Goal: Information Seeking & Learning: Learn about a topic

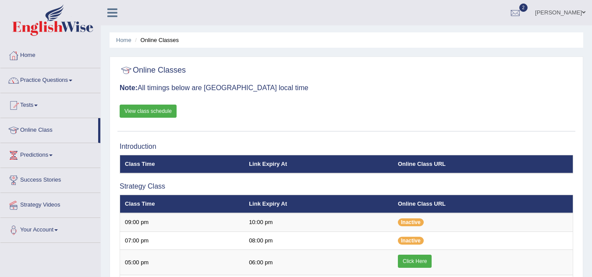
click at [418, 255] on link "Click Here" at bounding box center [415, 261] width 34 height 13
click at [72, 80] on span at bounding box center [71, 81] width 4 height 2
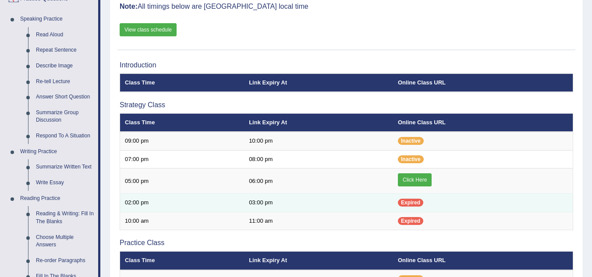
scroll to position [88, 0]
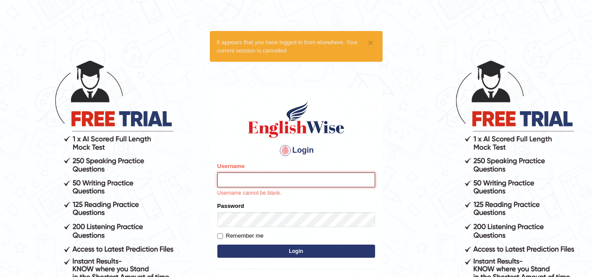
click at [259, 180] on input "Username" at bounding box center [296, 180] width 158 height 15
type input "alvin42"
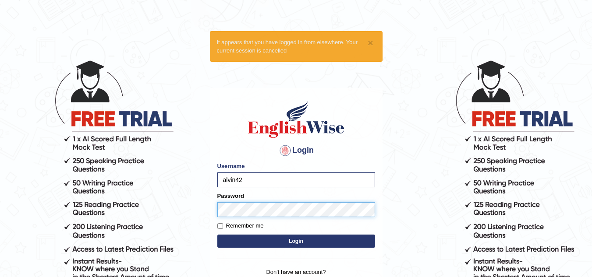
click at [217, 235] on button "Login" at bounding box center [296, 241] width 158 height 13
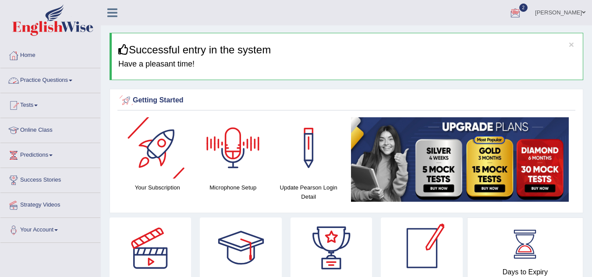
click at [75, 83] on link "Practice Questions" at bounding box center [50, 79] width 100 height 22
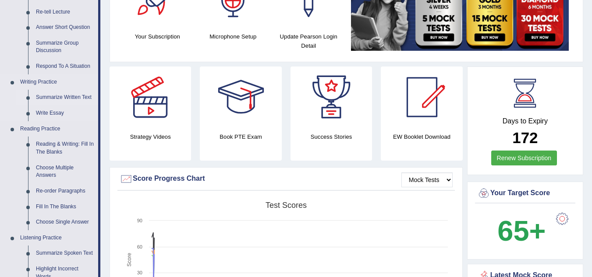
scroll to position [175, 0]
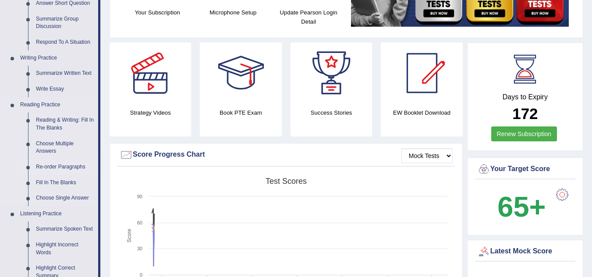
click at [62, 166] on link "Re-order Paragraphs" at bounding box center [65, 167] width 66 height 16
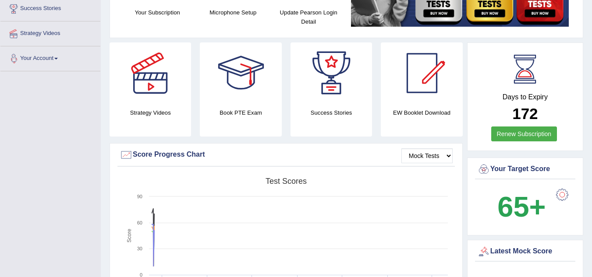
scroll to position [197, 0]
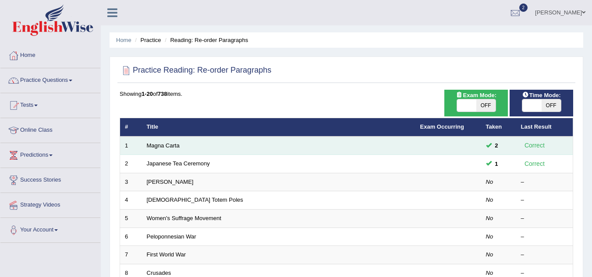
click at [208, 143] on td "Magna Carta" at bounding box center [278, 146] width 273 height 18
click at [167, 144] on link "Magna Carta" at bounding box center [163, 145] width 33 height 7
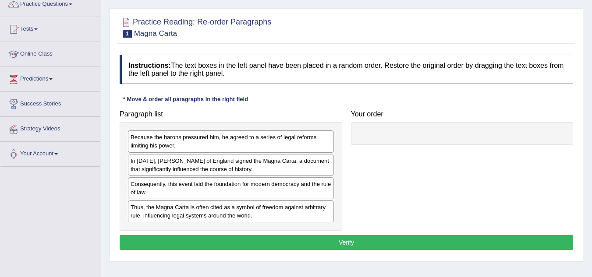
scroll to position [88, 0]
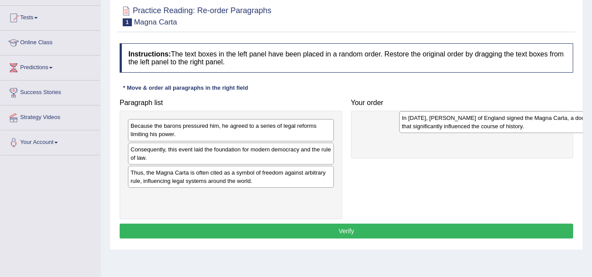
drag, startPoint x: 154, startPoint y: 153, endPoint x: 408, endPoint y: 123, distance: 256.2
click at [408, 123] on div "In [DATE], [PERSON_NAME] of England signed the Magna Carta, a document that sig…" at bounding box center [502, 122] width 206 height 22
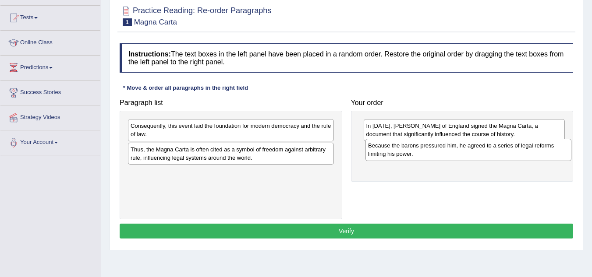
drag, startPoint x: 204, startPoint y: 130, endPoint x: 429, endPoint y: 150, distance: 225.5
click at [429, 150] on div "Because the barons pressured him, he agreed to a series of legal reforms limiti…" at bounding box center [468, 150] width 206 height 22
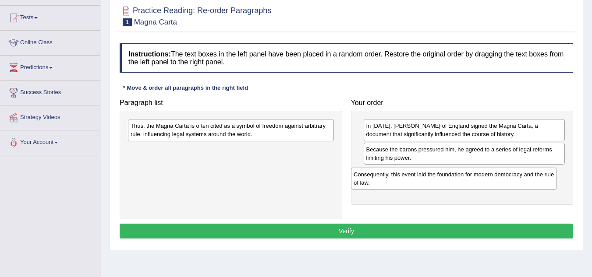
drag, startPoint x: 208, startPoint y: 129, endPoint x: 430, endPoint y: 175, distance: 226.2
click at [436, 176] on div "Consequently, this event laid the foundation for modern democracy and the rule …" at bounding box center [454, 179] width 206 height 22
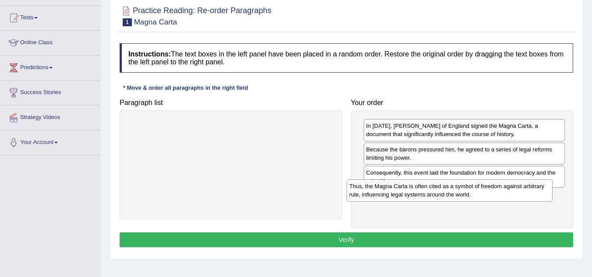
drag, startPoint x: 204, startPoint y: 130, endPoint x: 432, endPoint y: 191, distance: 235.6
click at [432, 191] on div "Thus, the Magna Carta is often cited as a symbol of freedom against arbitrary r…" at bounding box center [449, 191] width 206 height 22
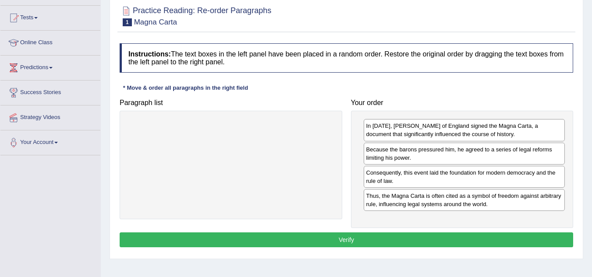
click at [387, 239] on button "Verify" at bounding box center [346, 239] width 453 height 15
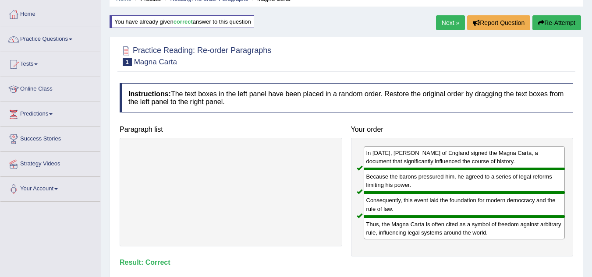
scroll to position [0, 0]
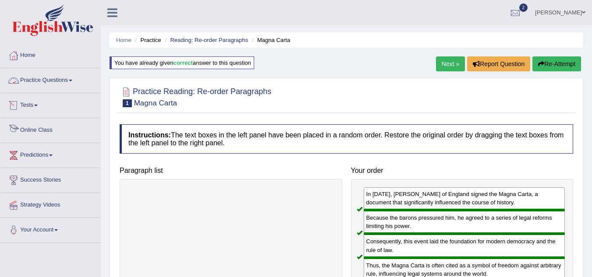
click at [43, 129] on link "Online Class" at bounding box center [50, 129] width 100 height 22
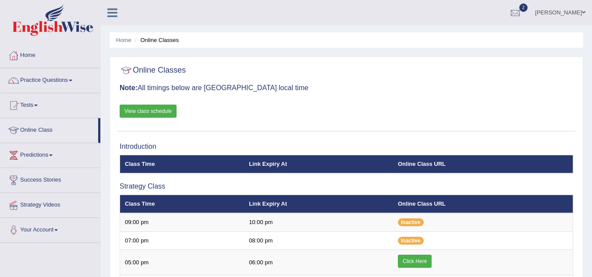
scroll to position [44, 0]
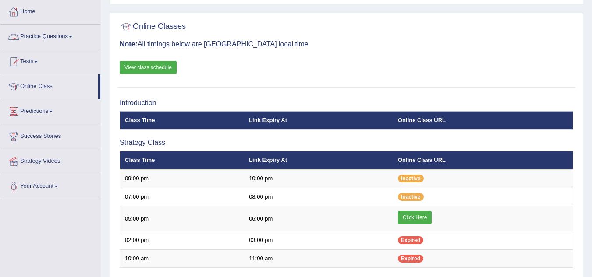
click at [72, 37] on span at bounding box center [71, 37] width 4 height 2
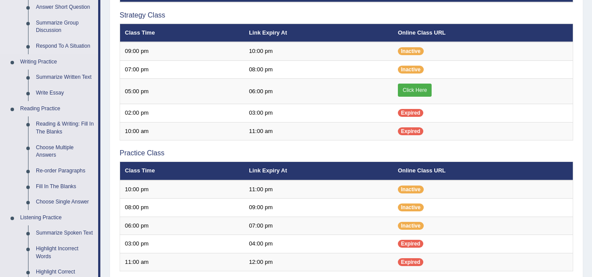
scroll to position [175, 0]
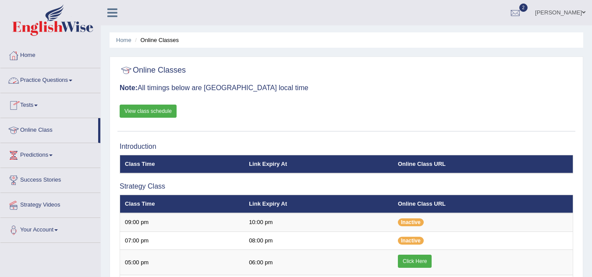
click at [71, 81] on link "Practice Questions" at bounding box center [50, 79] width 100 height 22
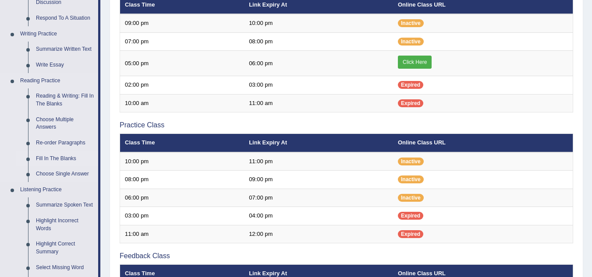
scroll to position [219, 0]
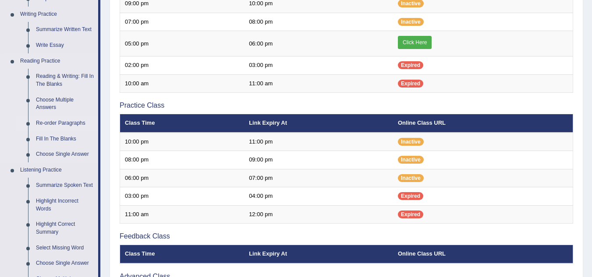
click at [59, 123] on link "Re-order Paragraphs" at bounding box center [65, 124] width 66 height 16
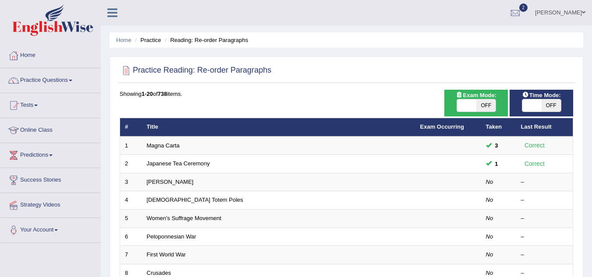
click at [181, 163] on link "Japanese Tea Ceremony" at bounding box center [178, 163] width 63 height 7
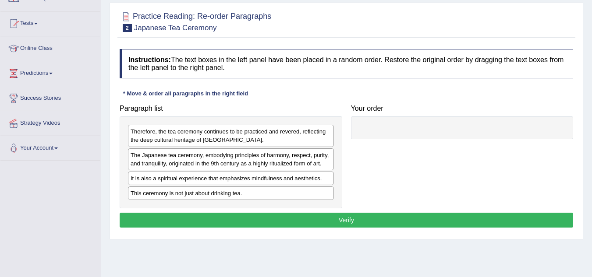
scroll to position [88, 0]
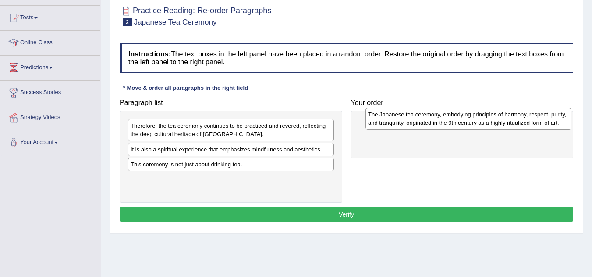
drag, startPoint x: 319, startPoint y: 144, endPoint x: 510, endPoint y: 122, distance: 192.6
click at [510, 122] on div "The Japanese tea ceremony, embodying principles of harmony, respect, purity, an…" at bounding box center [468, 119] width 206 height 22
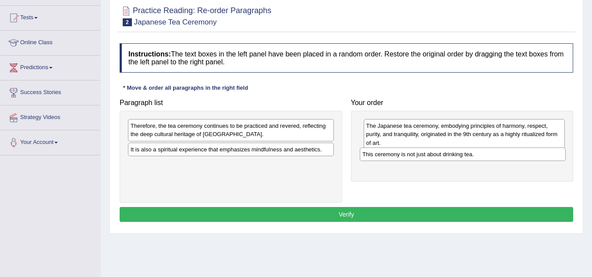
drag, startPoint x: 194, startPoint y: 167, endPoint x: 417, endPoint y: 157, distance: 223.5
click at [425, 157] on div "This ceremony is not just about drinking tea." at bounding box center [462, 155] width 206 height 14
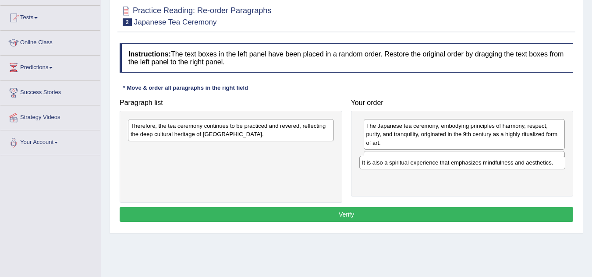
drag, startPoint x: 194, startPoint y: 149, endPoint x: 434, endPoint y: 167, distance: 241.1
click at [434, 168] on div "It is also a spiritual experience that emphasizes mindfulness and aesthetics." at bounding box center [462, 163] width 206 height 14
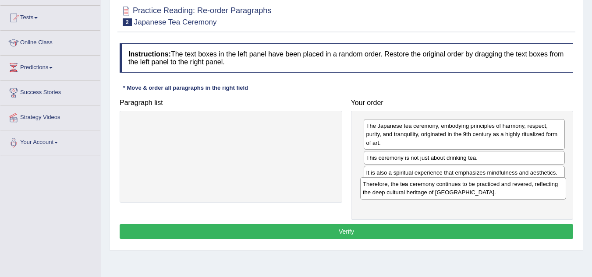
drag, startPoint x: 217, startPoint y: 130, endPoint x: 463, endPoint y: 187, distance: 252.5
click at [463, 187] on div "Therefore, the tea ceremony continues to be practiced and revered, reflecting t…" at bounding box center [463, 188] width 206 height 22
click at [421, 233] on button "Verify" at bounding box center [346, 231] width 453 height 15
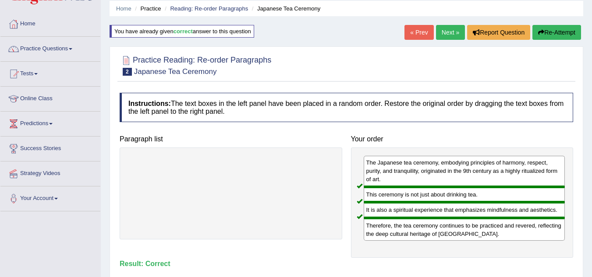
scroll to position [0, 0]
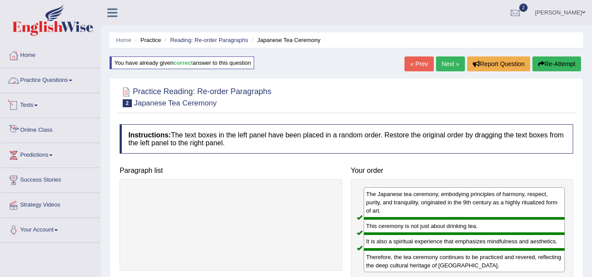
click at [32, 127] on link "Online Class" at bounding box center [50, 129] width 100 height 22
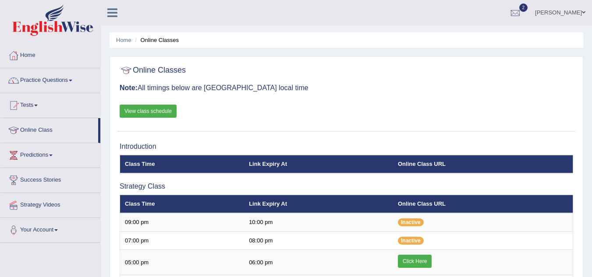
click at [145, 112] on link "View class schedule" at bounding box center [148, 111] width 57 height 13
click at [70, 80] on link "Practice Questions" at bounding box center [50, 79] width 100 height 22
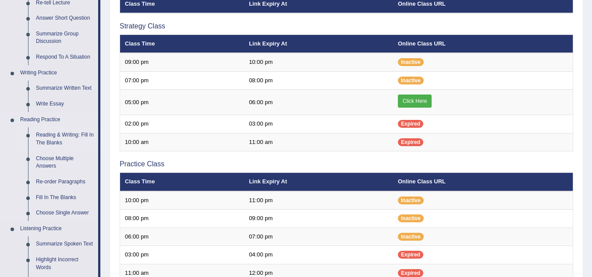
scroll to position [175, 0]
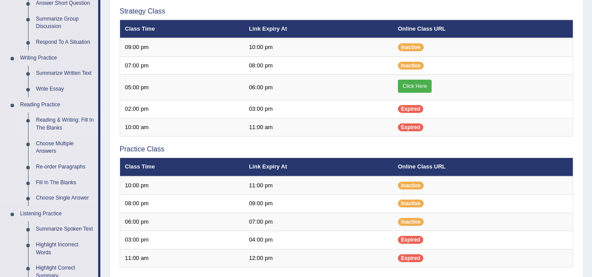
click at [64, 119] on link "Reading & Writing: Fill In The Blanks" at bounding box center [65, 124] width 66 height 23
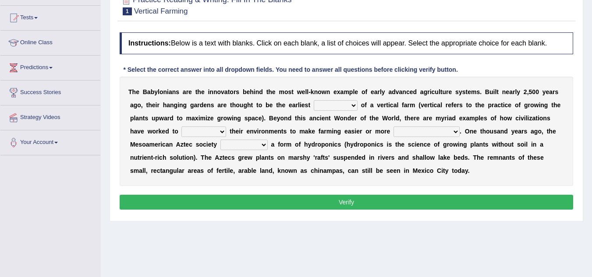
scroll to position [44, 0]
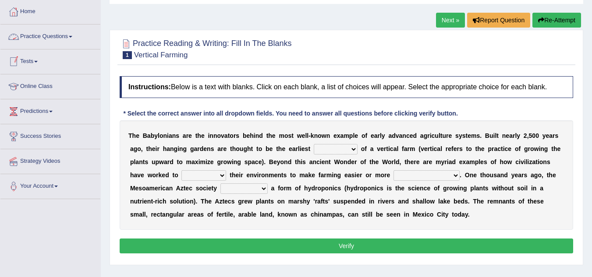
click at [72, 38] on link "Practice Questions" at bounding box center [50, 36] width 100 height 22
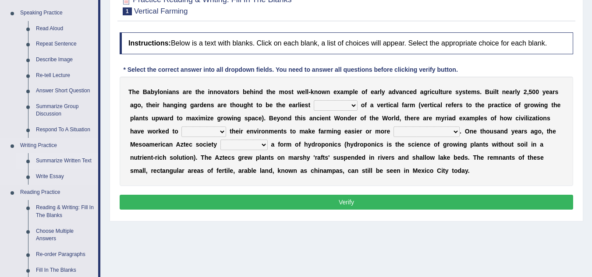
scroll to position [131, 0]
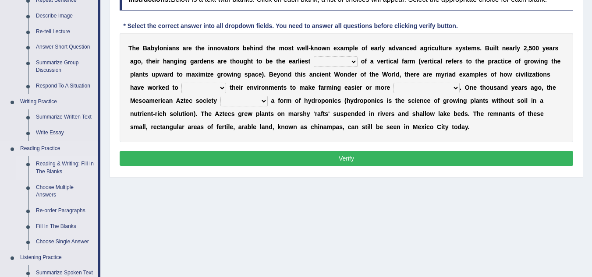
click at [63, 164] on link "Reading & Writing: Fill In The Blanks" at bounding box center [65, 167] width 66 height 23
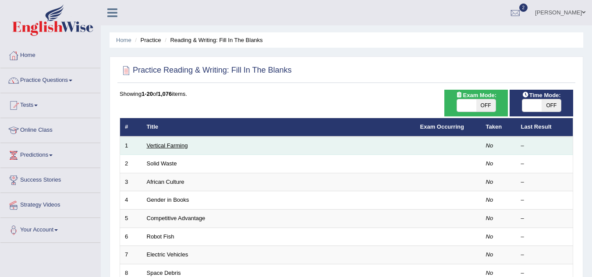
click at [167, 147] on link "Vertical Farming" at bounding box center [167, 145] width 41 height 7
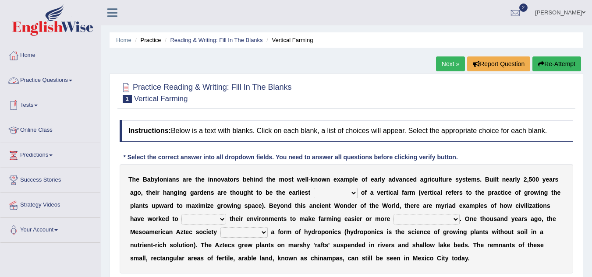
click at [72, 80] on span at bounding box center [71, 81] width 4 height 2
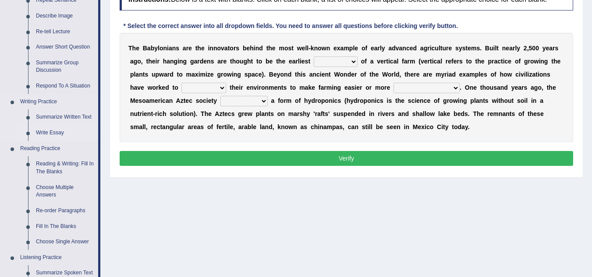
scroll to position [175, 0]
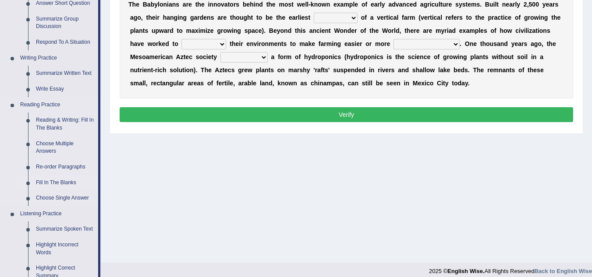
click at [75, 181] on link "Fill In The Blanks" at bounding box center [65, 183] width 66 height 16
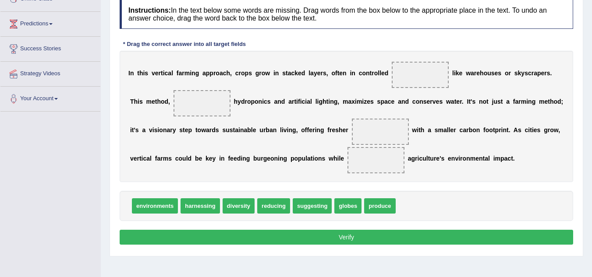
click at [327, 93] on div "I n t h i s v e r t i c a l f a r m i n g a p p r o a c h , c r o p s g r o w i…" at bounding box center [346, 116] width 453 height 131
drag, startPoint x: 160, startPoint y: 208, endPoint x: 424, endPoint y: 78, distance: 294.3
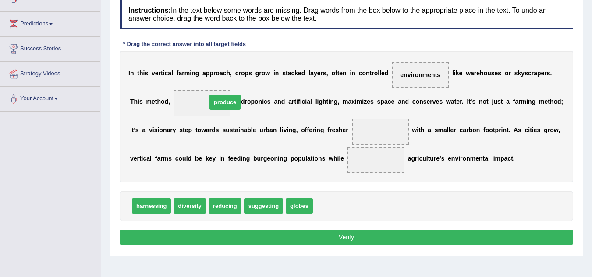
drag, startPoint x: 330, startPoint y: 201, endPoint x: 220, endPoint y: 102, distance: 147.3
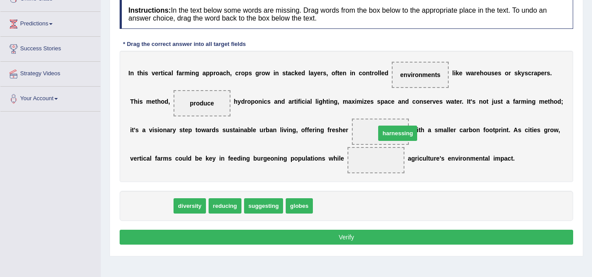
drag, startPoint x: 145, startPoint y: 205, endPoint x: 388, endPoint y: 134, distance: 253.3
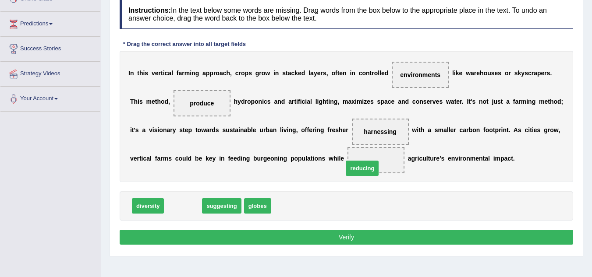
drag, startPoint x: 186, startPoint y: 205, endPoint x: 377, endPoint y: 163, distance: 195.6
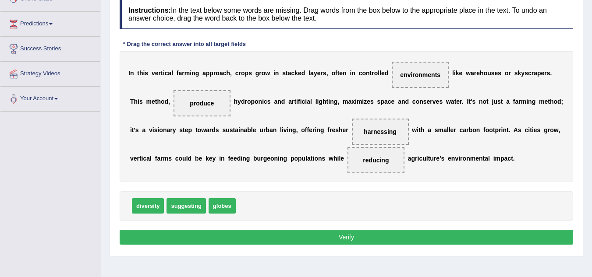
click at [364, 236] on button "Verify" at bounding box center [346, 237] width 453 height 15
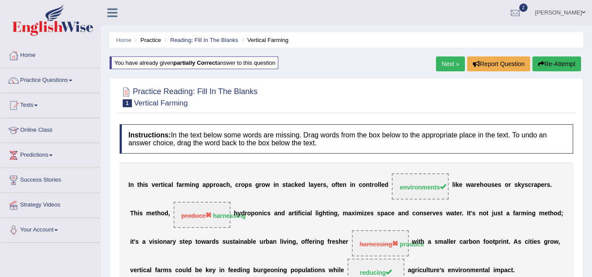
click at [450, 61] on link "Next »" at bounding box center [450, 63] width 29 height 15
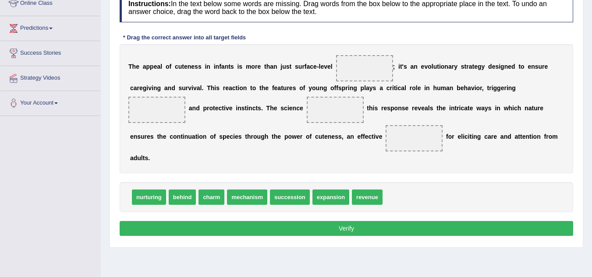
scroll to position [131, 0]
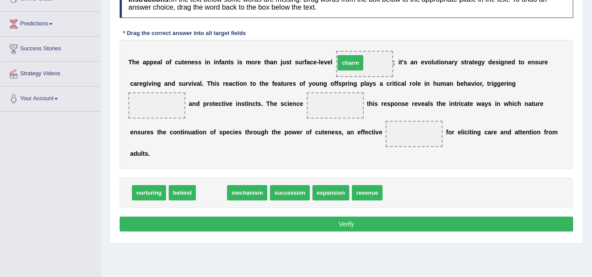
drag, startPoint x: 211, startPoint y: 192, endPoint x: 344, endPoint y: 65, distance: 183.0
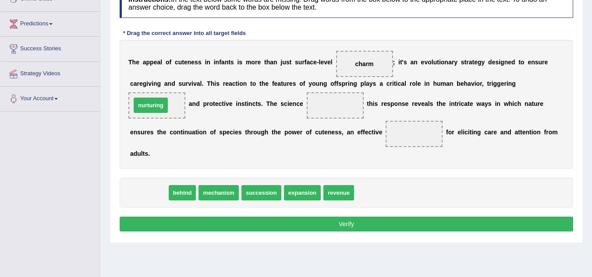
drag, startPoint x: 150, startPoint y: 150, endPoint x: 152, endPoint y: 104, distance: 46.0
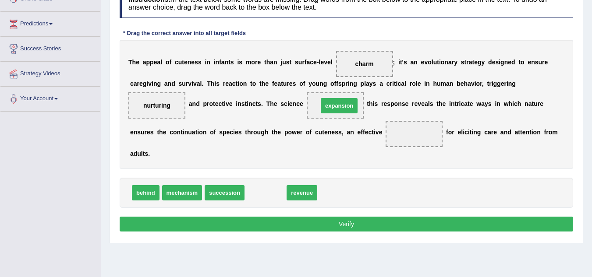
drag, startPoint x: 269, startPoint y: 196, endPoint x: 343, endPoint y: 109, distance: 114.0
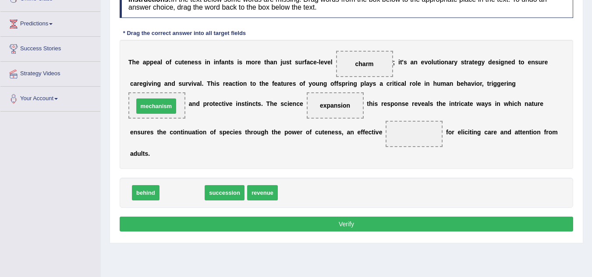
drag, startPoint x: 186, startPoint y: 193, endPoint x: 160, endPoint y: 107, distance: 90.0
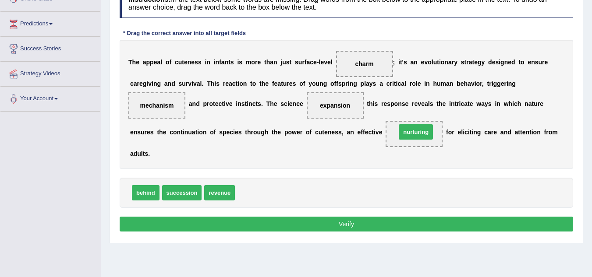
drag, startPoint x: 264, startPoint y: 192, endPoint x: 423, endPoint y: 133, distance: 169.4
click at [413, 220] on button "Verify" at bounding box center [346, 224] width 453 height 15
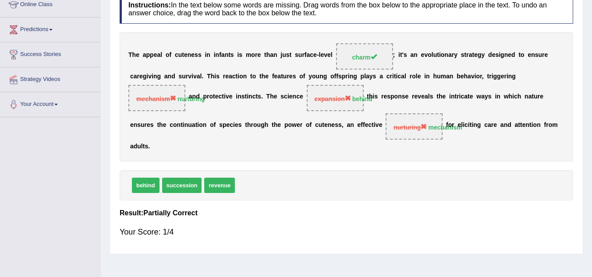
scroll to position [88, 0]
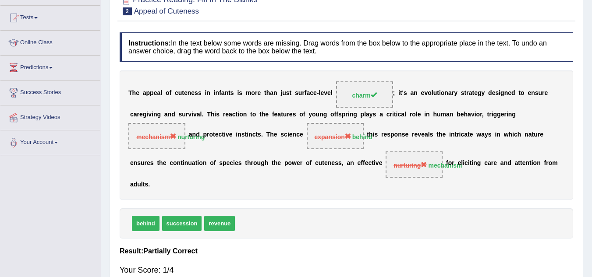
click at [369, 187] on div "T h e a p p e a l o f c u t e n e s s i n i n f a n t s i s m o r e t h a n j u…" at bounding box center [346, 134] width 453 height 129
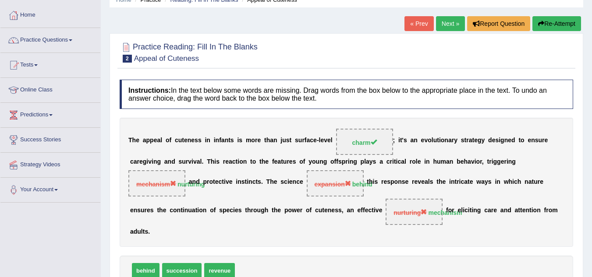
scroll to position [0, 0]
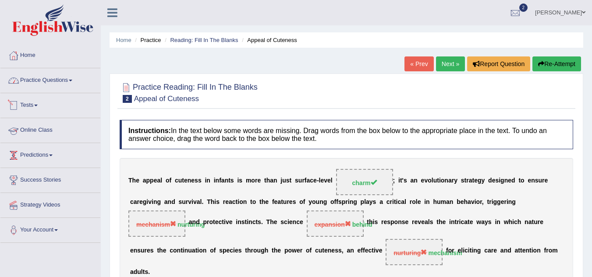
click at [74, 83] on link "Practice Questions" at bounding box center [50, 79] width 100 height 22
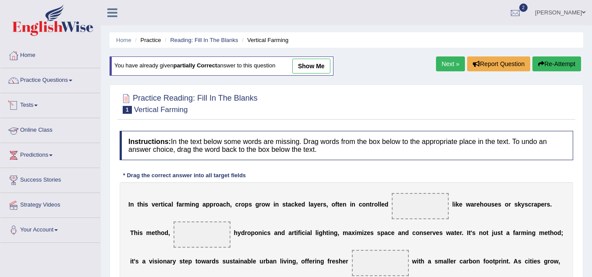
click at [46, 127] on link "Online Class" at bounding box center [50, 129] width 100 height 22
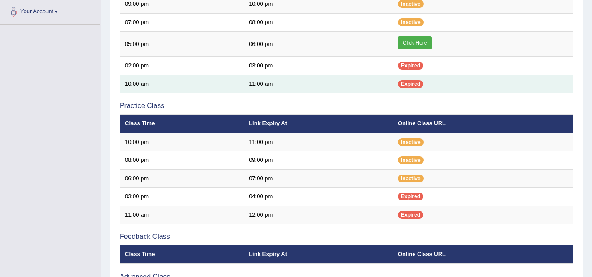
scroll to position [219, 0]
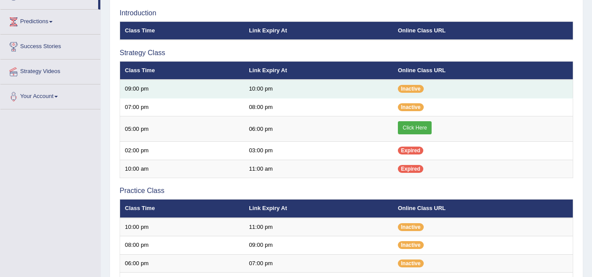
scroll to position [134, 0]
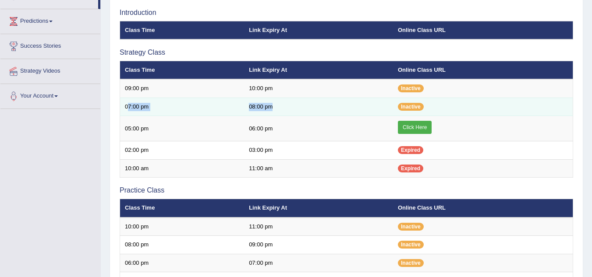
drag, startPoint x: 127, startPoint y: 105, endPoint x: 283, endPoint y: 109, distance: 156.3
click at [283, 109] on tr "07:00 pm 08:00 pm Inactive" at bounding box center [346, 107] width 453 height 18
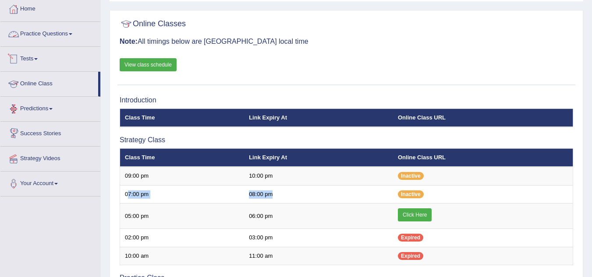
scroll to position [3, 0]
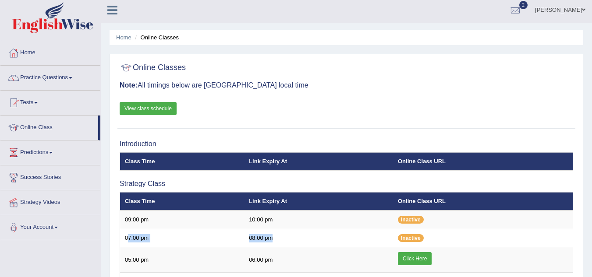
click at [76, 78] on link "Practice Questions" at bounding box center [50, 77] width 100 height 22
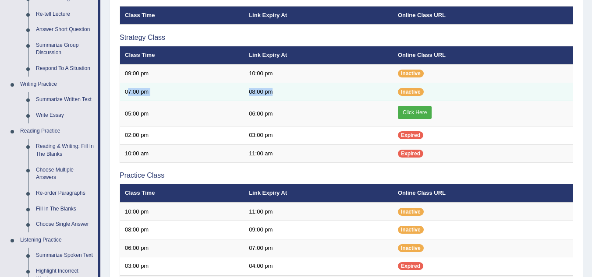
scroll to position [134, 0]
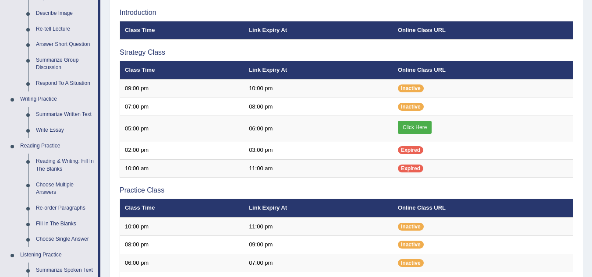
click at [231, 44] on div "Introduction Class Time Link Expiry At Online Class URL Strategy Class Class Ti…" at bounding box center [346, 222] width 458 height 436
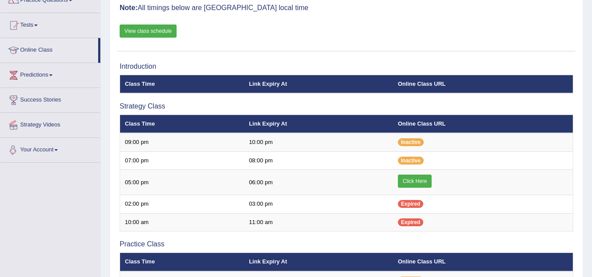
scroll to position [3, 0]
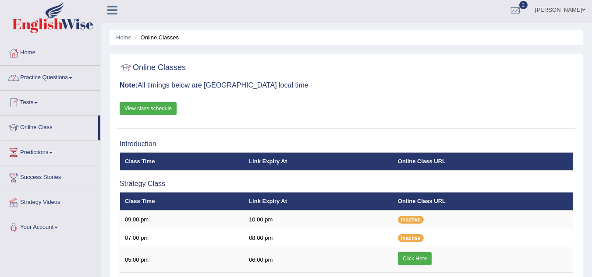
click at [49, 126] on link "Online Class" at bounding box center [49, 127] width 98 height 22
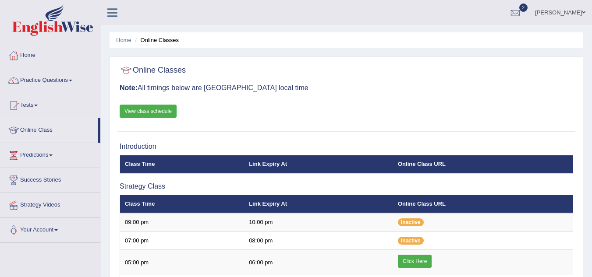
click at [145, 110] on link "View class schedule" at bounding box center [148, 111] width 57 height 13
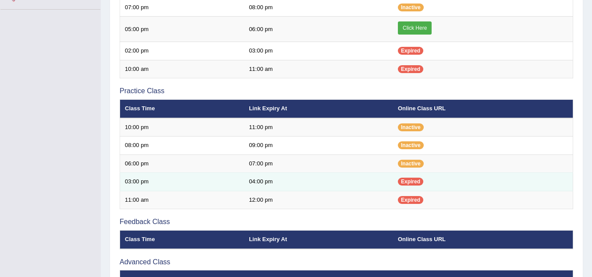
scroll to position [263, 0]
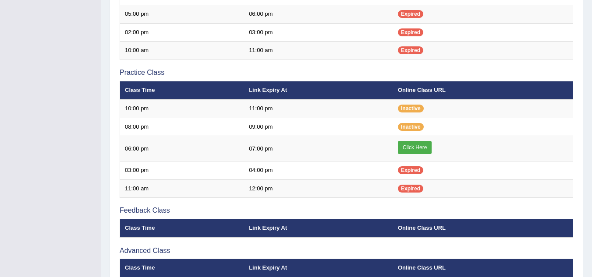
scroll to position [245, 0]
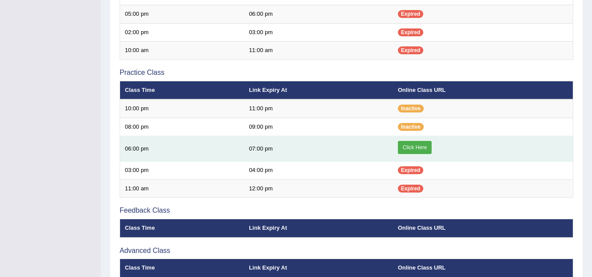
click at [418, 151] on link "Click Here" at bounding box center [415, 147] width 34 height 13
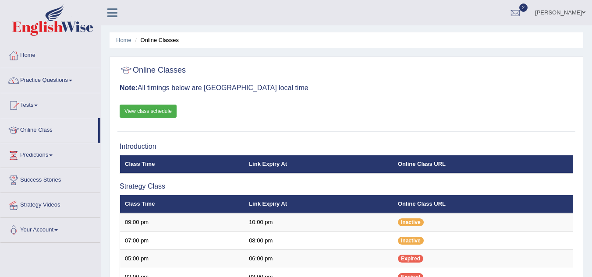
click at [135, 109] on link "View class schedule" at bounding box center [148, 111] width 57 height 13
click at [72, 80] on span at bounding box center [71, 81] width 4 height 2
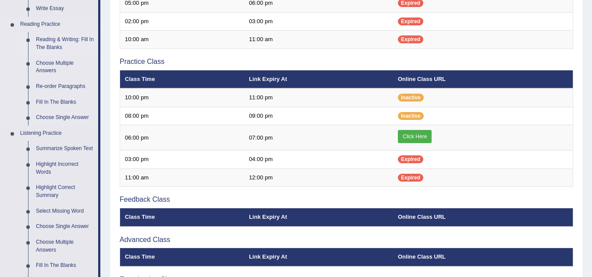
scroll to position [306, 0]
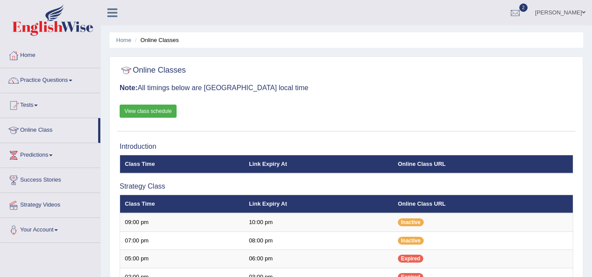
click at [584, 12] on span at bounding box center [583, 13] width 4 height 6
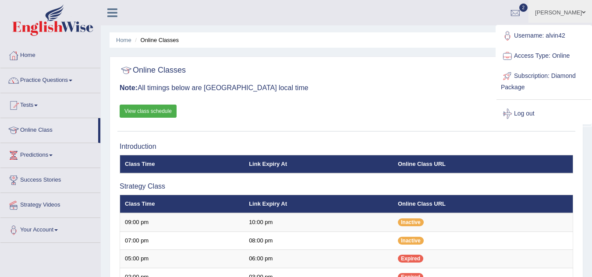
drag, startPoint x: 475, startPoint y: 16, endPoint x: 519, endPoint y: 8, distance: 44.1
click at [476, 16] on ul "alvin zablan Toggle navigation Username: alvin42 Access Type: Online Subscripti…" at bounding box center [420, 12] width 344 height 25
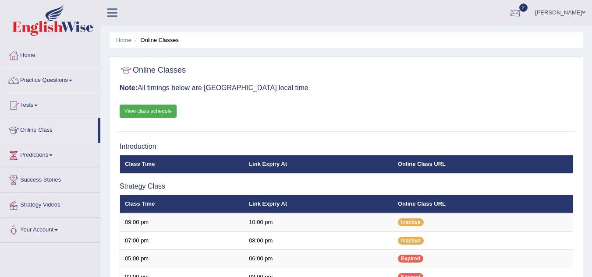
click at [521, 9] on div at bounding box center [514, 13] width 13 height 13
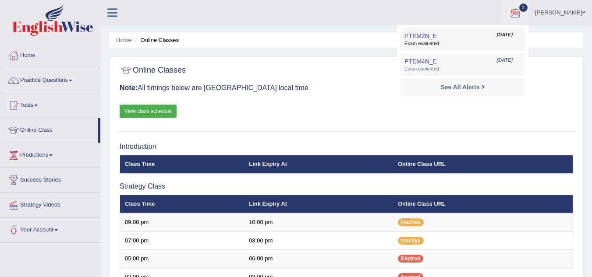
click at [448, 43] on span "Exam evaluated" at bounding box center [462, 43] width 116 height 7
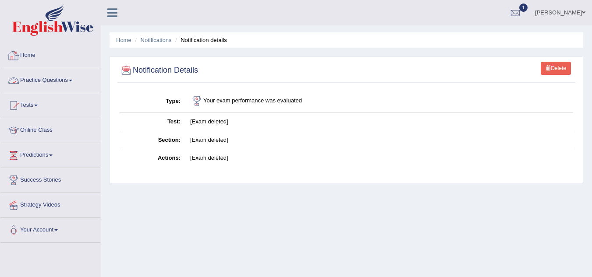
click at [35, 57] on link "Home" at bounding box center [50, 54] width 100 height 22
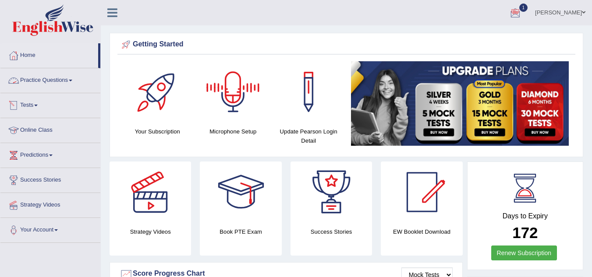
click at [74, 82] on link "Practice Questions" at bounding box center [50, 79] width 100 height 22
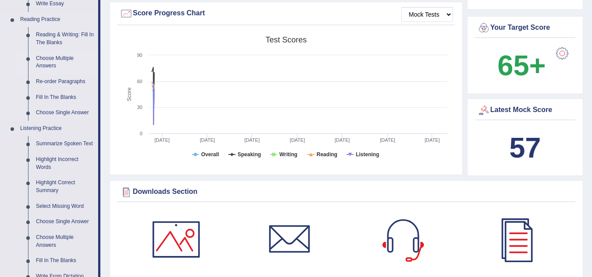
scroll to position [263, 0]
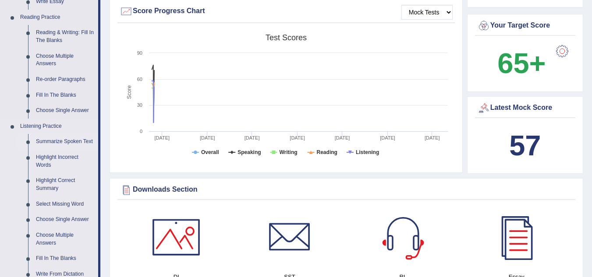
click at [77, 138] on link "Summarize Spoken Text" at bounding box center [65, 142] width 66 height 16
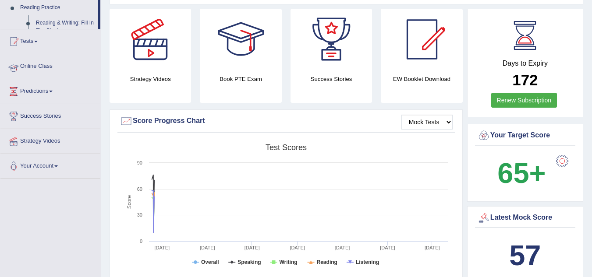
scroll to position [147, 0]
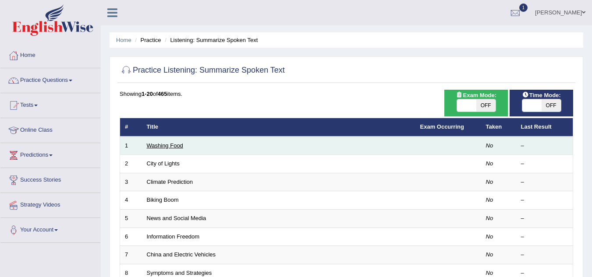
click at [169, 147] on link "Washing Food" at bounding box center [165, 145] width 36 height 7
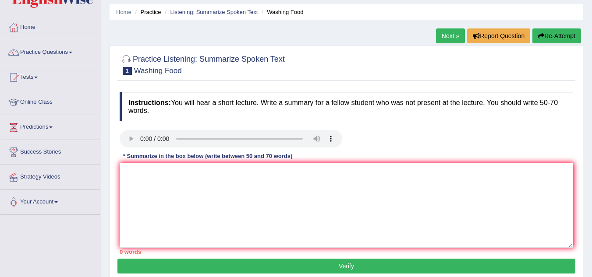
scroll to position [44, 0]
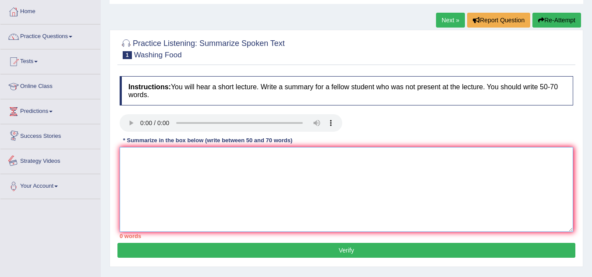
click at [179, 167] on textarea at bounding box center [346, 189] width 453 height 85
type textarea "s"
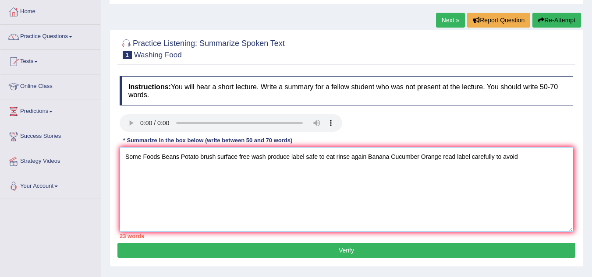
type textarea "Some Foods Beans Potato brush surface free wash produce label safe to eat rinse…"
click at [401, 246] on button "Verify" at bounding box center [346, 250] width 458 height 15
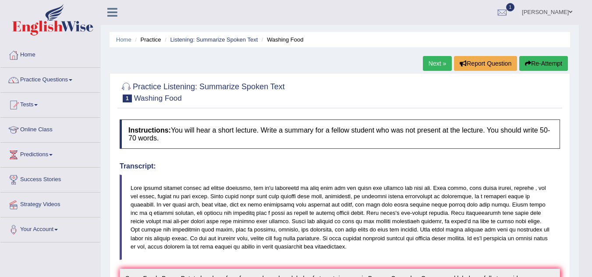
scroll to position [0, 0]
click at [546, 63] on button "Re-Attempt" at bounding box center [543, 63] width 49 height 15
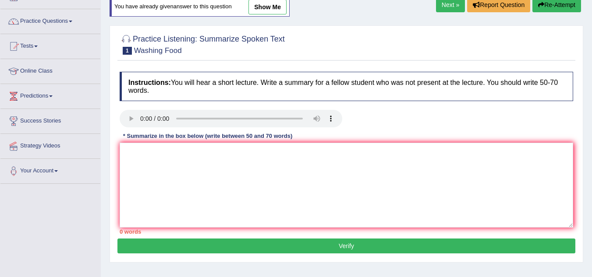
scroll to position [44, 0]
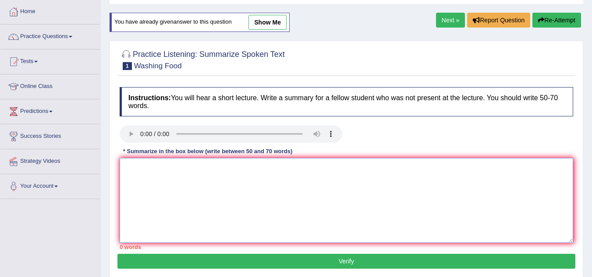
click at [307, 175] on textarea at bounding box center [346, 200] width 453 height 85
click at [573, 173] on div "Instructions: You will hear a short lecture. Write a summary for a fellow stude…" at bounding box center [346, 168] width 458 height 171
click at [276, 184] on textarea at bounding box center [346, 200] width 453 height 85
click at [580, 122] on div "Practice Listening: Summarize Spoken Text 1 Washing Food Instructions: You will…" at bounding box center [345, 159] width 473 height 237
click at [345, 197] on textarea at bounding box center [346, 200] width 453 height 85
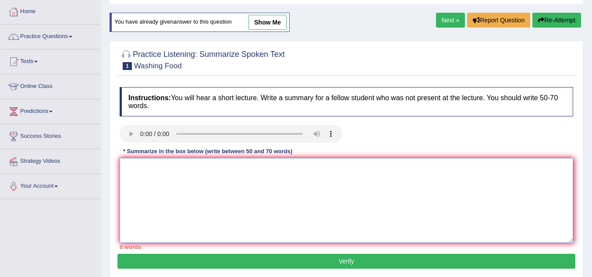
paste textarea "he speaker provided a comprehensive overview of [main topic], highlighting seve…"
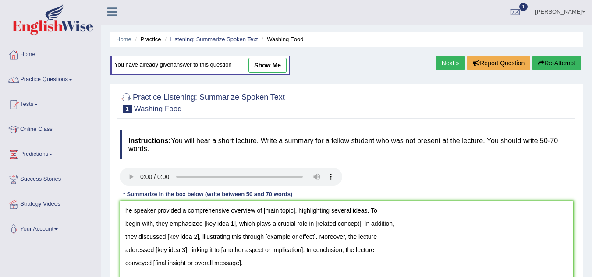
scroll to position [0, 0]
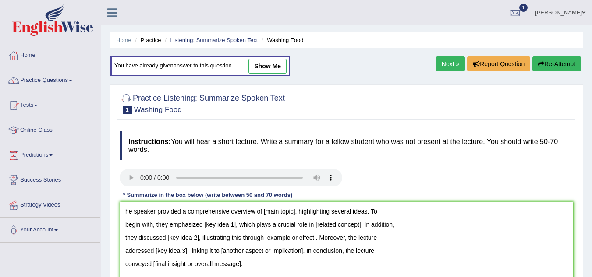
click at [125, 210] on textarea "he speaker provided a comprehensive overview of [main topic], highlighting seve…" at bounding box center [346, 244] width 453 height 85
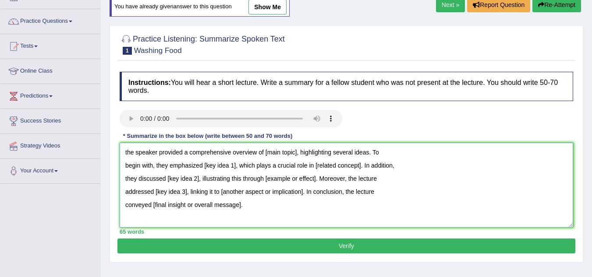
scroll to position [44, 0]
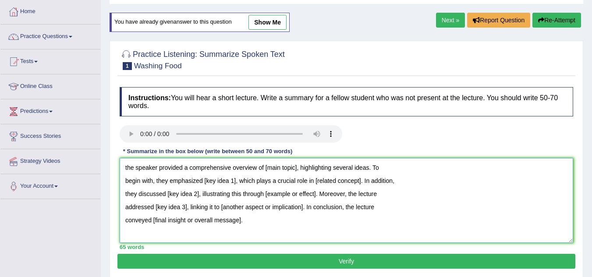
drag, startPoint x: 264, startPoint y: 168, endPoint x: 297, endPoint y: 170, distance: 32.4
click at [297, 170] on textarea "the speaker provided a comprehensive overview of [main topic], highlighting sev…" at bounding box center [346, 200] width 453 height 85
drag, startPoint x: 203, startPoint y: 180, endPoint x: 235, endPoint y: 184, distance: 32.3
click at [235, 184] on textarea "the speaker provided a comprehensive overview of wasing food, highlighting seve…" at bounding box center [346, 200] width 453 height 85
click at [204, 180] on textarea "the speaker provided a comprehensive overview of wasing food, highlighting seve…" at bounding box center [346, 200] width 453 height 85
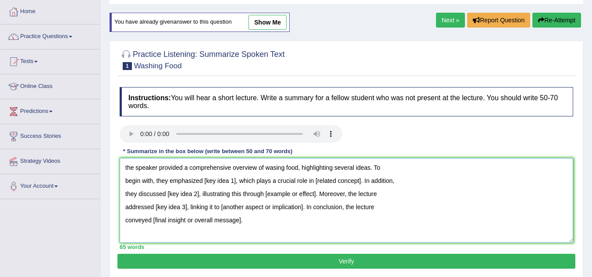
click at [204, 180] on textarea "the speaker provided a comprehensive overview of wasing food, highlighting seve…" at bounding box center [346, 200] width 453 height 85
drag, startPoint x: 204, startPoint y: 180, endPoint x: 236, endPoint y: 182, distance: 32.5
click at [236, 181] on textarea "the speaker provided a comprehensive overview of wasing food, highlighting seve…" at bounding box center [346, 200] width 453 height 85
click at [355, 179] on textarea "the speaker provided a comprehensive overview of wasing food, highlighting seve…" at bounding box center [346, 200] width 453 height 85
click at [353, 180] on textarea "the speaker provided a comprehensive overview of wasing food, highlighting seve…" at bounding box center [346, 200] width 453 height 85
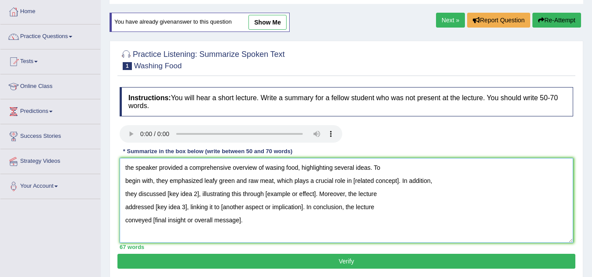
drag, startPoint x: 351, startPoint y: 181, endPoint x: 398, endPoint y: 189, distance: 47.6
click at [398, 182] on textarea "the speaker provided a comprehensive overview of wasing food, highlighting seve…" at bounding box center [346, 200] width 453 height 85
click at [352, 181] on textarea "the speaker provided a comprehensive overview of wasing food, highlighting seve…" at bounding box center [346, 200] width 453 height 85
click at [355, 180] on textarea "the speaker provided a comprehensive overview of wasing food, highlighting seve…" at bounding box center [346, 200] width 453 height 85
click at [359, 186] on textarea "the speaker provided a comprehensive overview of wasing food, highlighting seve…" at bounding box center [346, 200] width 453 height 85
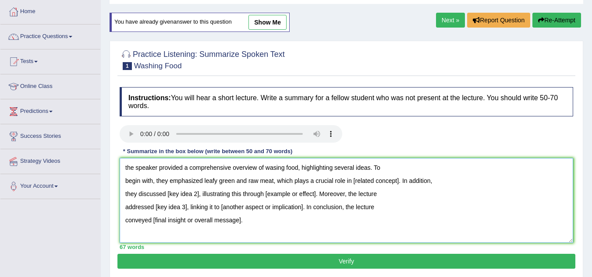
click at [397, 187] on textarea "the speaker provided a comprehensive overview of wasing food, highlighting seve…" at bounding box center [346, 200] width 453 height 85
drag, startPoint x: 352, startPoint y: 180, endPoint x: 398, endPoint y: 184, distance: 46.1
click at [398, 184] on textarea "the speaker provided a comprehensive overview of wasing food, highlighting seve…" at bounding box center [346, 200] width 453 height 85
drag, startPoint x: 166, startPoint y: 192, endPoint x: 176, endPoint y: 193, distance: 9.6
click at [176, 193] on textarea "the speaker provided a comprehensive overview of wasing food, highlighting seve…" at bounding box center [346, 200] width 453 height 85
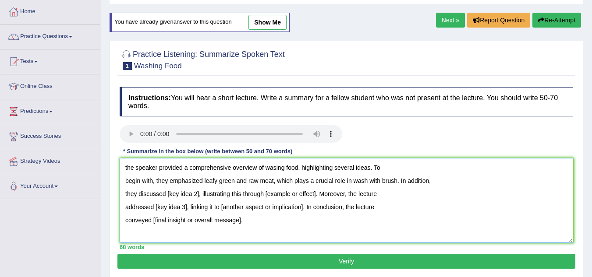
click at [165, 196] on textarea "the speaker provided a comprehensive overview of wasing food, highlighting seve…" at bounding box center [346, 200] width 453 height 85
drag, startPoint x: 167, startPoint y: 193, endPoint x: 199, endPoint y: 195, distance: 32.0
click at [199, 195] on textarea "the speaker provided a comprehensive overview of wasing food, highlighting seve…" at bounding box center [346, 200] width 453 height 85
click at [310, 192] on textarea "the speaker provided a comprehensive overview of wasing food, highlighting seve…" at bounding box center [346, 200] width 453 height 85
click at [306, 194] on textarea "the speaker provided a comprehensive overview of wasing food, highlighting seve…" at bounding box center [346, 200] width 453 height 85
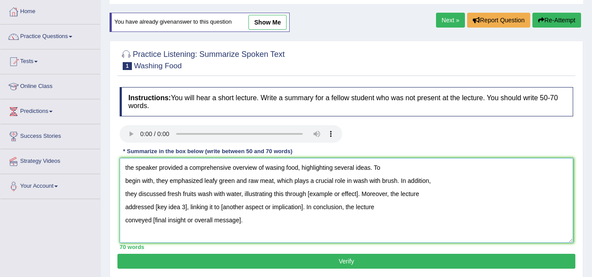
click at [306, 194] on textarea "the speaker provided a comprehensive overview of wasing food, highlighting seve…" at bounding box center [346, 200] width 453 height 85
click at [309, 201] on textarea "the speaker provided a comprehensive overview of wasing food, highlighting seve…" at bounding box center [346, 200] width 453 height 85
drag, startPoint x: 307, startPoint y: 194, endPoint x: 359, endPoint y: 195, distance: 51.7
click at [359, 195] on textarea "the speaker provided a comprehensive overview of wasing food, highlighting seve…" at bounding box center [346, 200] width 453 height 85
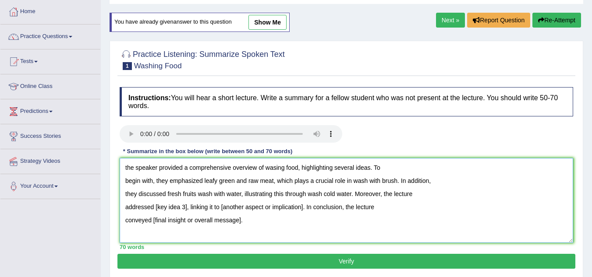
drag, startPoint x: 155, startPoint y: 207, endPoint x: 187, endPoint y: 211, distance: 32.2
click at [187, 211] on textarea "the speaker provided a comprehensive overview of wasing food, highlighting seve…" at bounding box center [346, 200] width 453 height 85
drag, startPoint x: 152, startPoint y: 221, endPoint x: 240, endPoint y: 226, distance: 88.2
click at [240, 226] on textarea "the speaker provided a comprehensive overview of wasing food, highlighting seve…" at bounding box center [346, 200] width 453 height 85
type textarea "the speaker provided a comprehensive overview of wasing food, highlighting seve…"
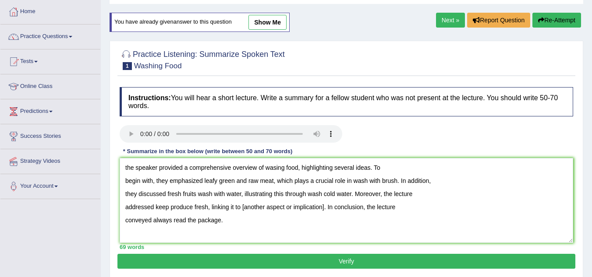
click at [248, 260] on button "Verify" at bounding box center [346, 261] width 458 height 15
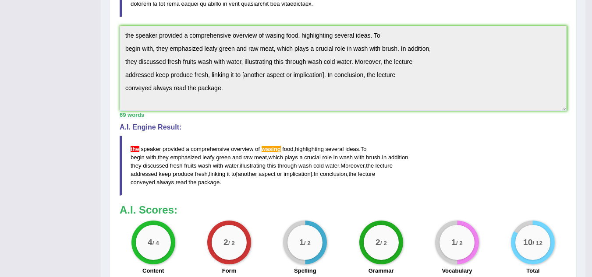
scroll to position [263, 0]
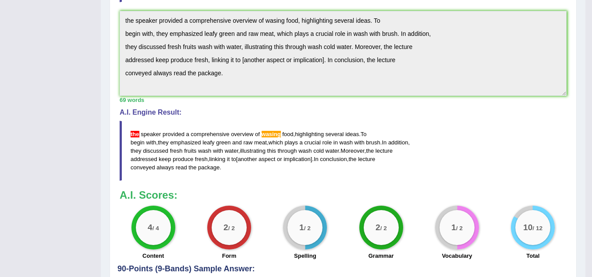
drag, startPoint x: 247, startPoint y: 162, endPoint x: 282, endPoint y: 161, distance: 35.1
click at [282, 161] on blockquote "the speaker provided a comprehensive overview of wasing food , highlighting sev…" at bounding box center [343, 151] width 447 height 60
click at [305, 164] on blockquote "the speaker provided a comprehensive overview of wasing food , highlighting sev…" at bounding box center [343, 151] width 447 height 60
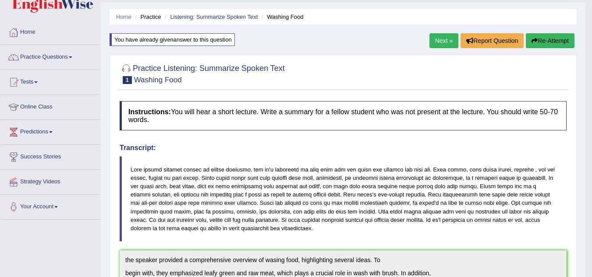
scroll to position [0, 0]
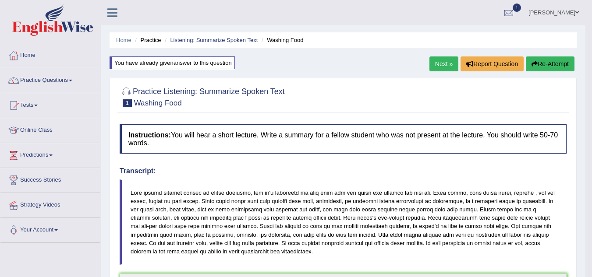
click at [435, 64] on link "Next »" at bounding box center [443, 63] width 29 height 15
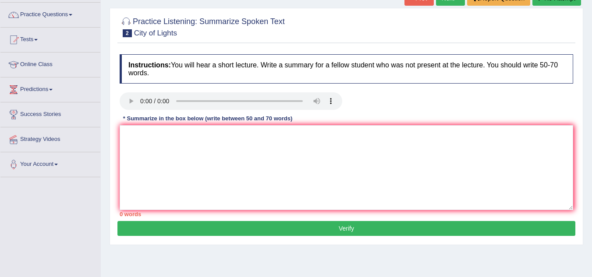
scroll to position [88, 0]
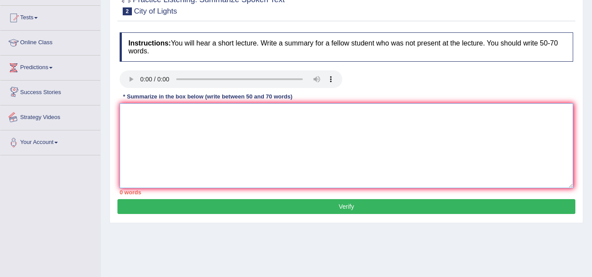
click at [183, 141] on textarea at bounding box center [346, 145] width 453 height 85
paste textarea "he speaker provided a comprehensive overview of [main topic], highlighting seve…"
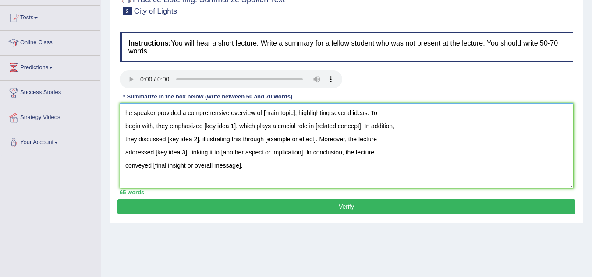
drag, startPoint x: 125, startPoint y: 110, endPoint x: 136, endPoint y: 114, distance: 12.0
click at [126, 111] on textarea "he speaker provided a comprehensive overview of [main topic], highlighting seve…" at bounding box center [346, 145] width 453 height 85
drag, startPoint x: 267, startPoint y: 113, endPoint x: 299, endPoint y: 118, distance: 31.9
click at [299, 118] on textarea "The speaker provided a comprehensive overview of [main topic], highlighting sev…" at bounding box center [346, 145] width 453 height 85
drag, startPoint x: 204, startPoint y: 126, endPoint x: 236, endPoint y: 129, distance: 32.5
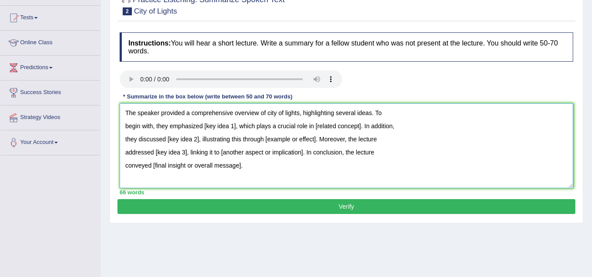
click at [236, 129] on textarea "The speaker provided a comprehensive overview of city of lights, highlighting s…" at bounding box center [346, 145] width 453 height 85
drag, startPoint x: 315, startPoint y: 126, endPoint x: 362, endPoint y: 127, distance: 46.9
click at [362, 127] on textarea "The speaker provided a comprehensive overview of city of lights, highlighting s…" at bounding box center [346, 145] width 453 height 85
drag, startPoint x: 169, startPoint y: 137, endPoint x: 199, endPoint y: 144, distance: 31.3
click at [199, 144] on textarea "The speaker provided a comprehensive overview of city of lights, highlighting s…" at bounding box center [346, 145] width 453 height 85
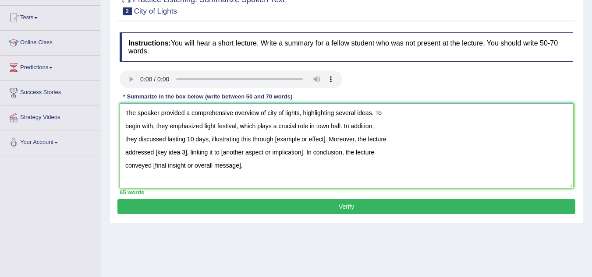
drag, startPoint x: 274, startPoint y: 139, endPoint x: 325, endPoint y: 140, distance: 51.7
click at [325, 140] on textarea "The speaker provided a comprehensive overview of city of lights, highlighting s…" at bounding box center [346, 145] width 453 height 85
drag, startPoint x: 155, startPoint y: 151, endPoint x: 187, endPoint y: 158, distance: 32.7
click at [187, 158] on textarea "The speaker provided a comprehensive overview of city of lights, highlighting s…" at bounding box center [346, 145] width 453 height 85
drag, startPoint x: 230, startPoint y: 151, endPoint x: 310, endPoint y: 158, distance: 80.0
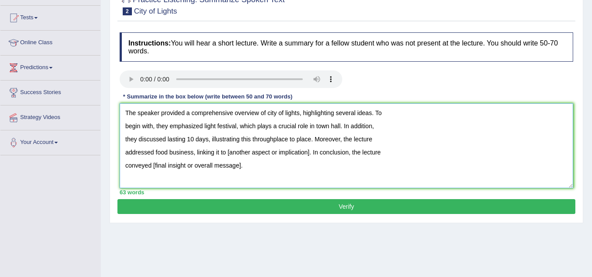
click at [310, 158] on textarea "The speaker provided a comprehensive overview of city of lights, highlighting s…" at bounding box center [346, 145] width 453 height 85
drag, startPoint x: 152, startPoint y: 165, endPoint x: 240, endPoint y: 169, distance: 88.1
click at [240, 169] on textarea "The speaker provided a comprehensive overview of city of lights, highlighting s…" at bounding box center [346, 145] width 453 height 85
type textarea "The speaker provided a comprehensive overview of city of lights, highlighting s…"
click at [251, 203] on button "Verify" at bounding box center [346, 206] width 458 height 15
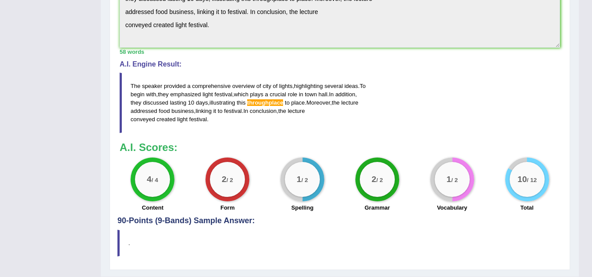
scroll to position [294, 0]
